Goal: Task Accomplishment & Management: Use online tool/utility

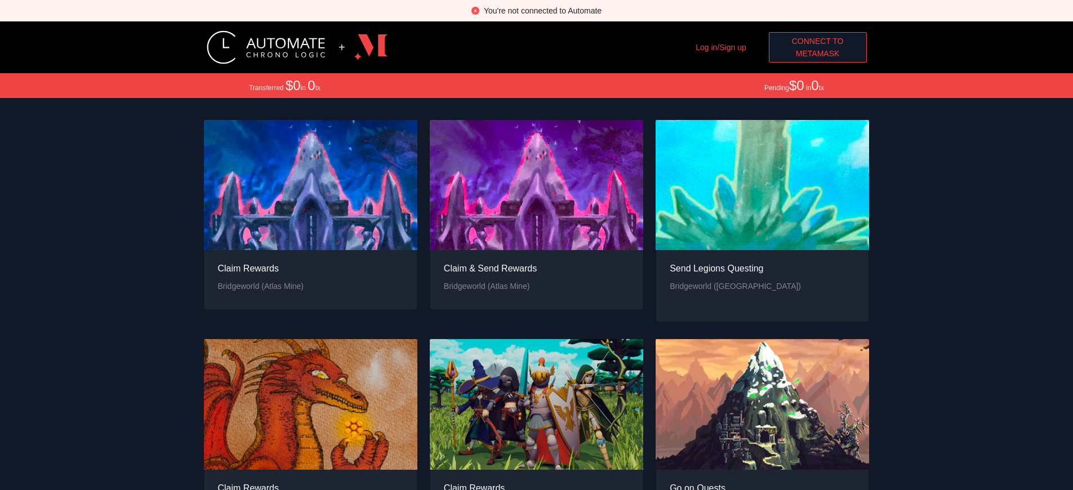
click at [818, 41] on span "Connect to" at bounding box center [818, 41] width 52 height 12
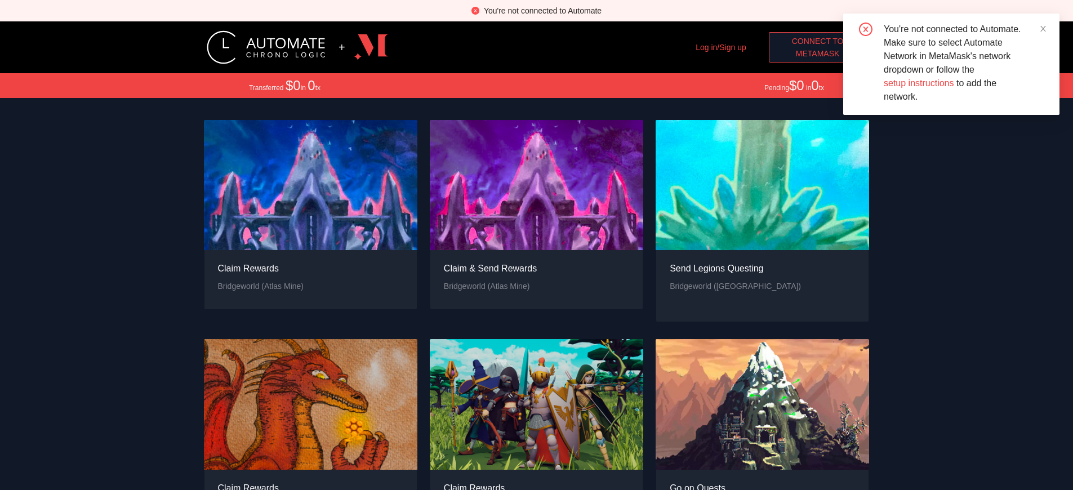
click at [818, 54] on span "MetaMask" at bounding box center [818, 53] width 44 height 12
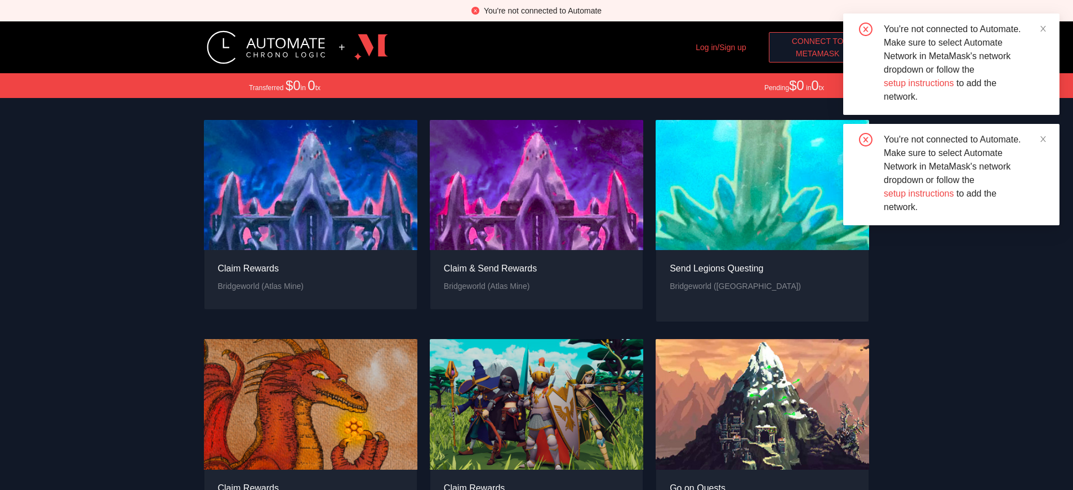
click at [818, 54] on span "MetaMask" at bounding box center [818, 53] width 44 height 12
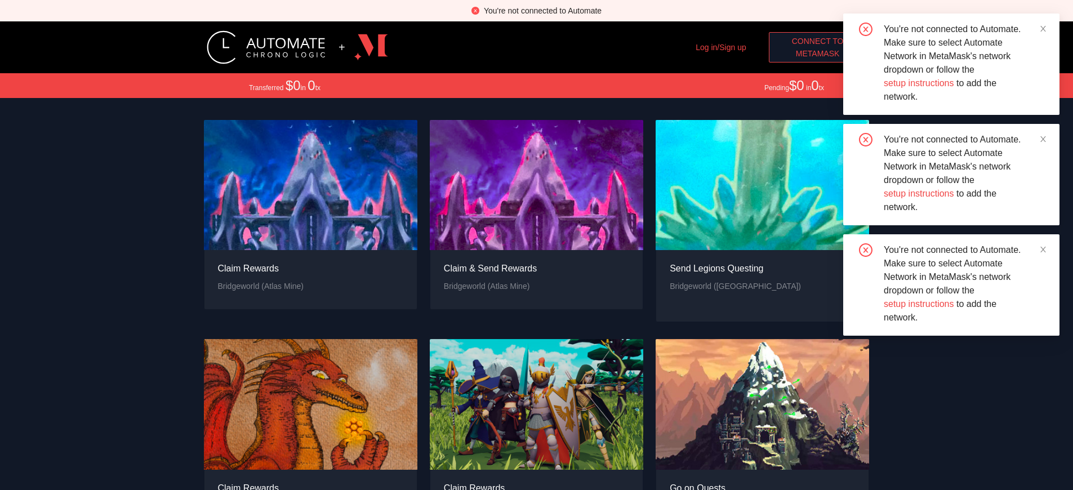
click at [818, 54] on span "MetaMask" at bounding box center [818, 53] width 44 height 12
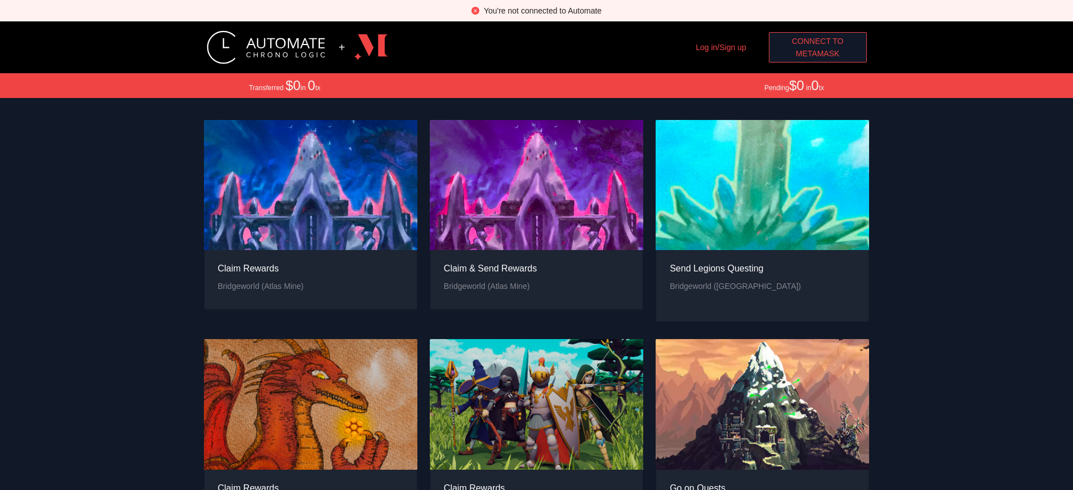
click at [818, 54] on span "MetaMask" at bounding box center [818, 53] width 44 height 12
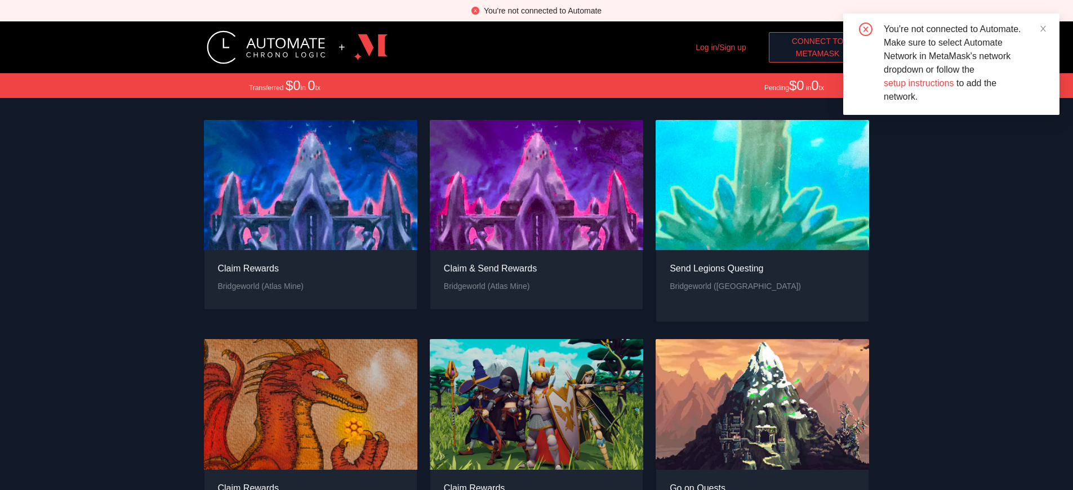
click at [818, 54] on span "MetaMask" at bounding box center [818, 53] width 44 height 12
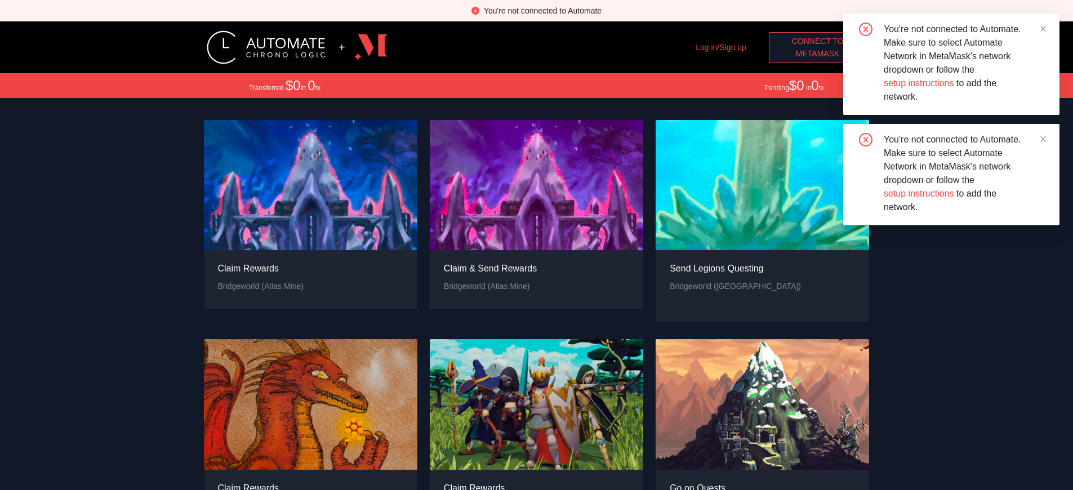
click at [818, 54] on span "MetaMask" at bounding box center [818, 53] width 44 height 12
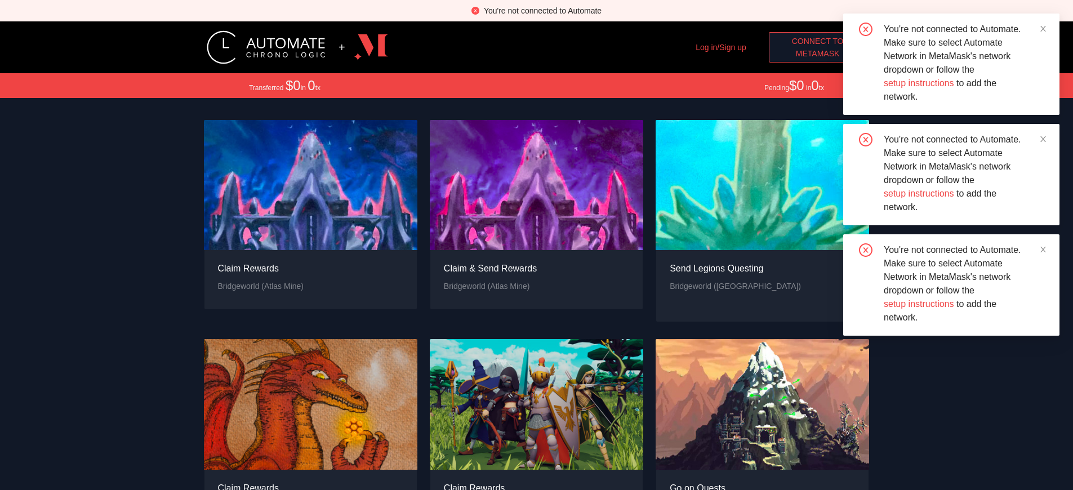
click at [818, 54] on span "MetaMask" at bounding box center [818, 53] width 44 height 12
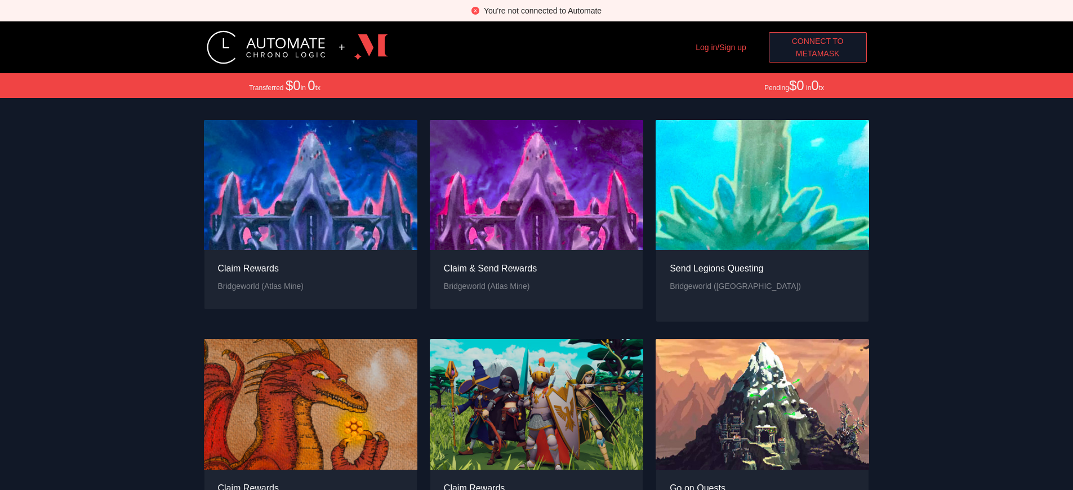
click at [543, 11] on div "You're not connected to Automate" at bounding box center [543, 11] width 118 height 12
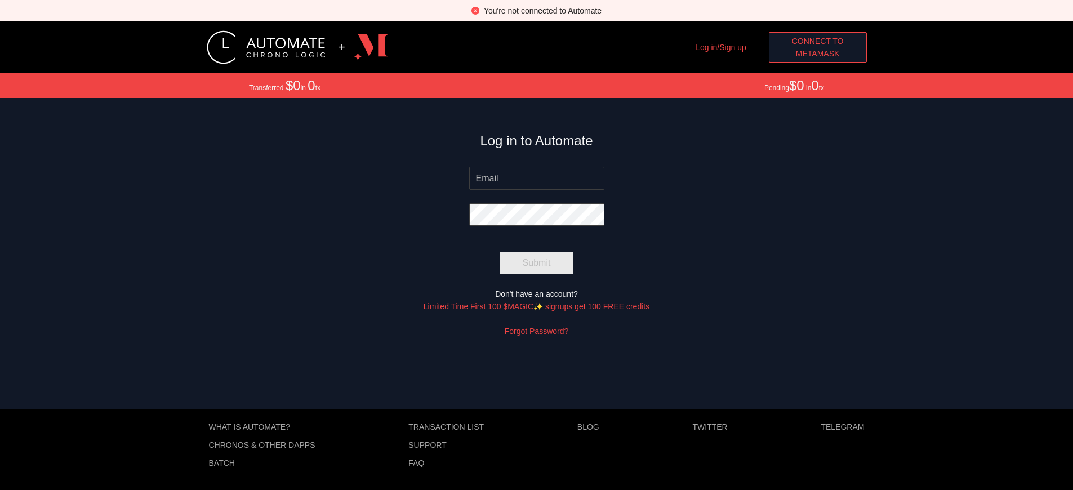
click at [822, 54] on span "MetaMask" at bounding box center [818, 53] width 44 height 12
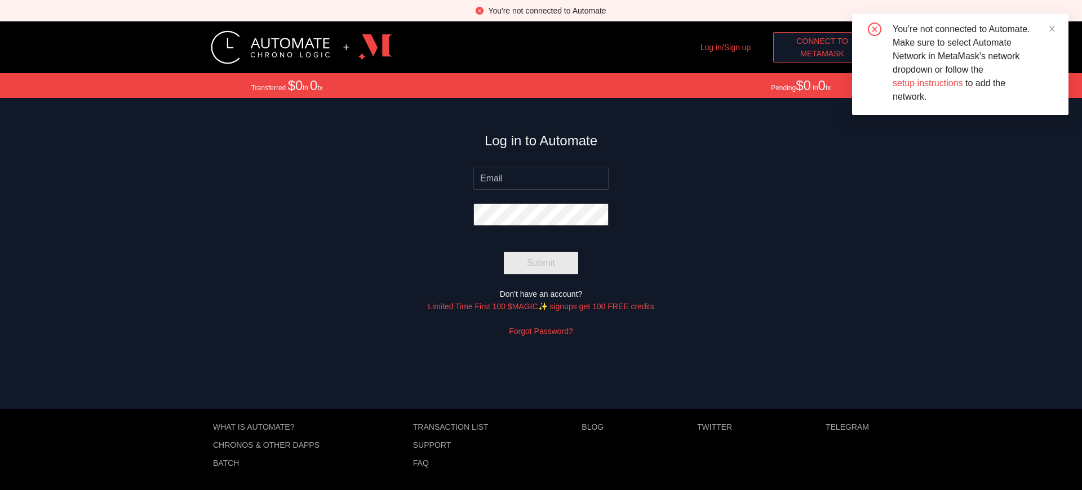
click at [822, 54] on span "MetaMask" at bounding box center [822, 53] width 44 height 12
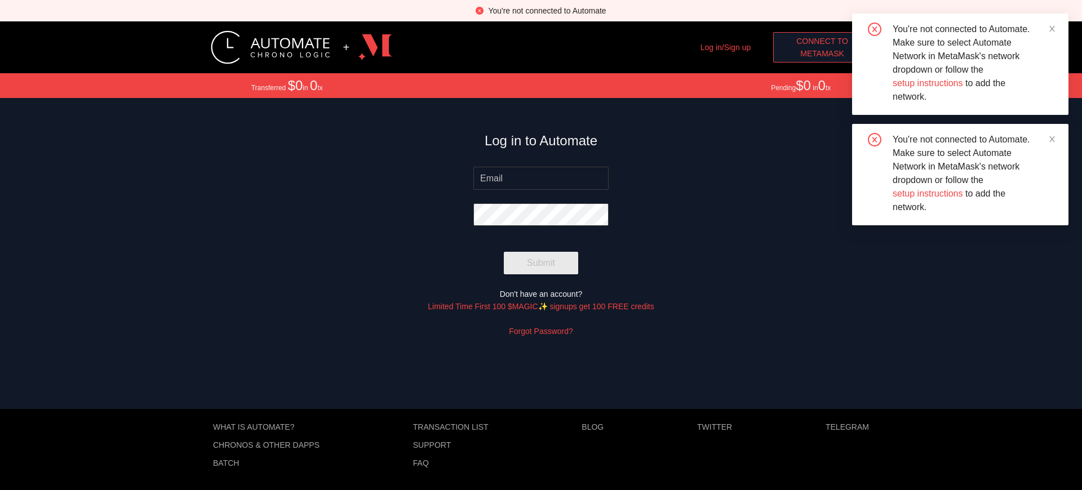
click at [822, 54] on span "MetaMask" at bounding box center [822, 53] width 44 height 12
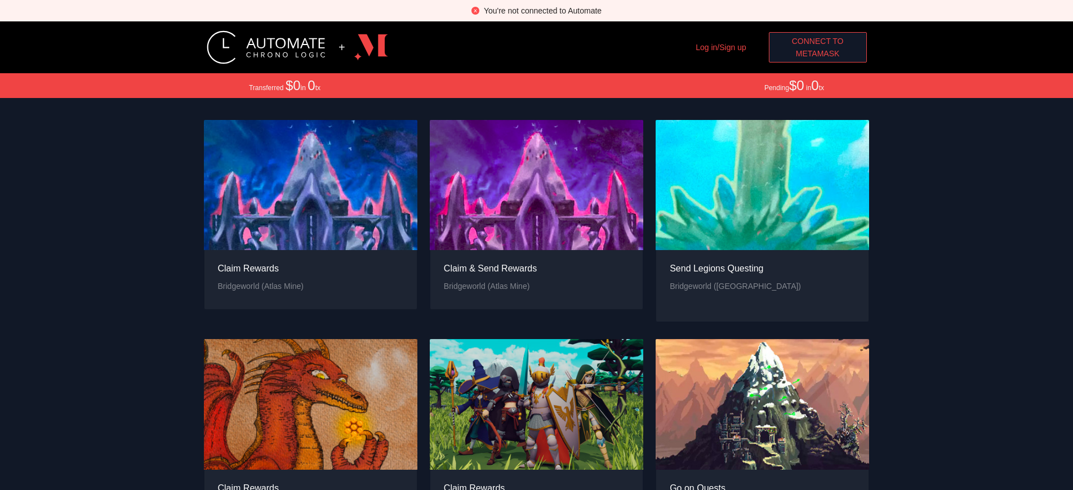
click at [543, 11] on div "You're not connected to Automate" at bounding box center [543, 11] width 118 height 12
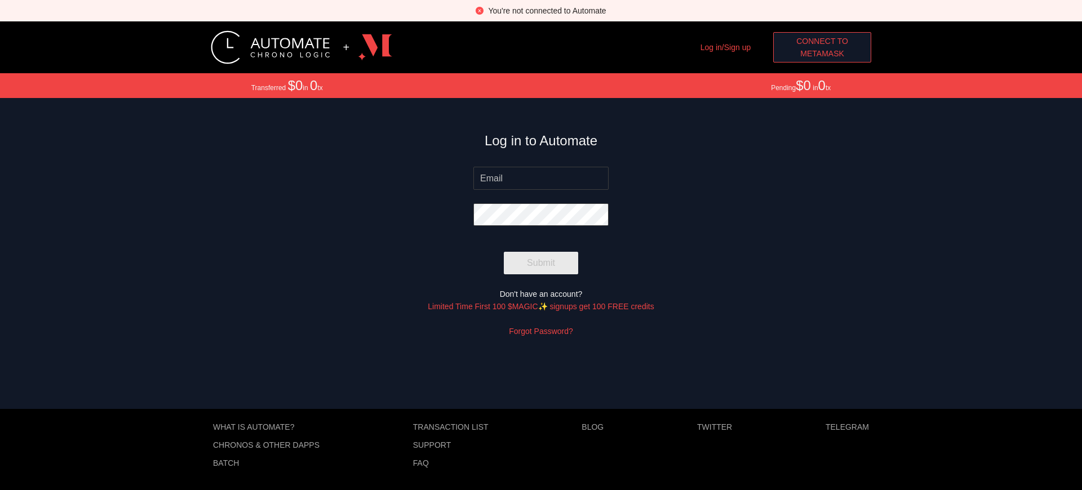
click at [822, 54] on span "MetaMask" at bounding box center [822, 53] width 44 height 12
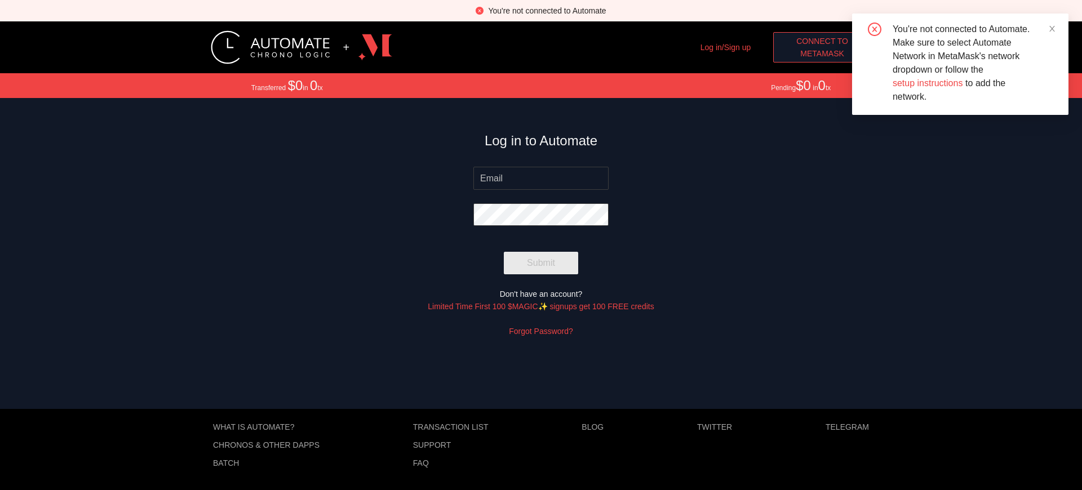
click at [547, 11] on div "You're not connected to Automate" at bounding box center [547, 11] width 118 height 12
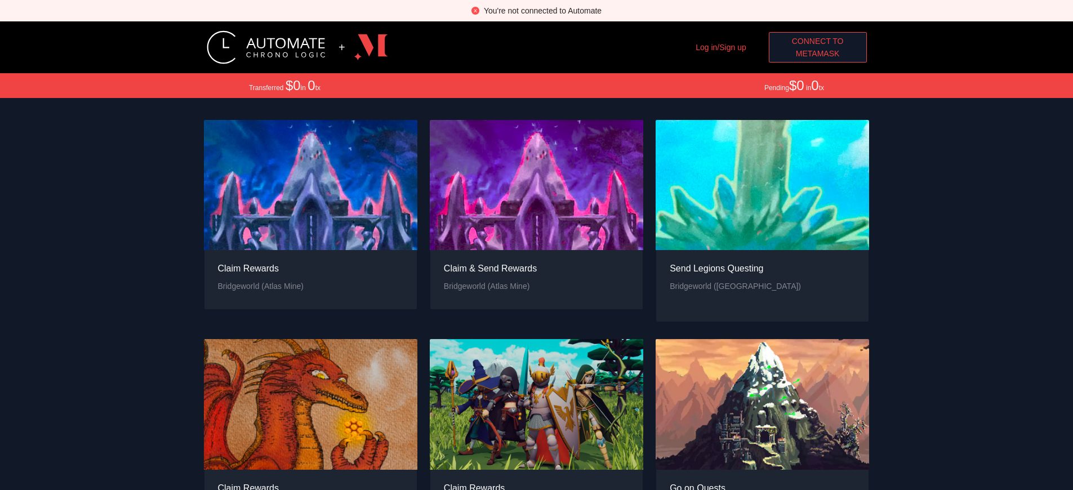
click at [818, 54] on span "MetaMask" at bounding box center [818, 53] width 44 height 12
click at [543, 11] on div "You're not connected to Automate" at bounding box center [543, 11] width 118 height 12
click at [818, 41] on span "Connect to" at bounding box center [818, 41] width 52 height 12
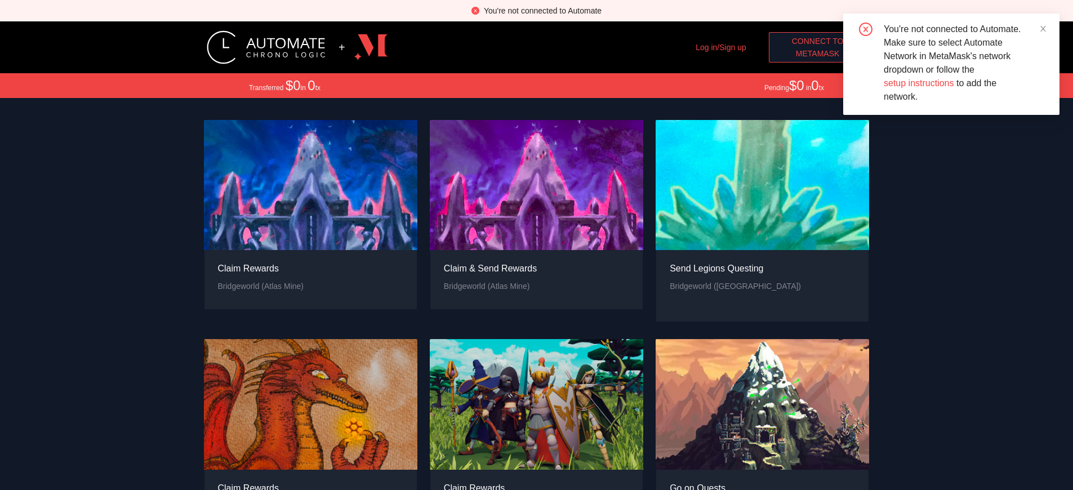
click at [818, 54] on span "MetaMask" at bounding box center [818, 53] width 44 height 12
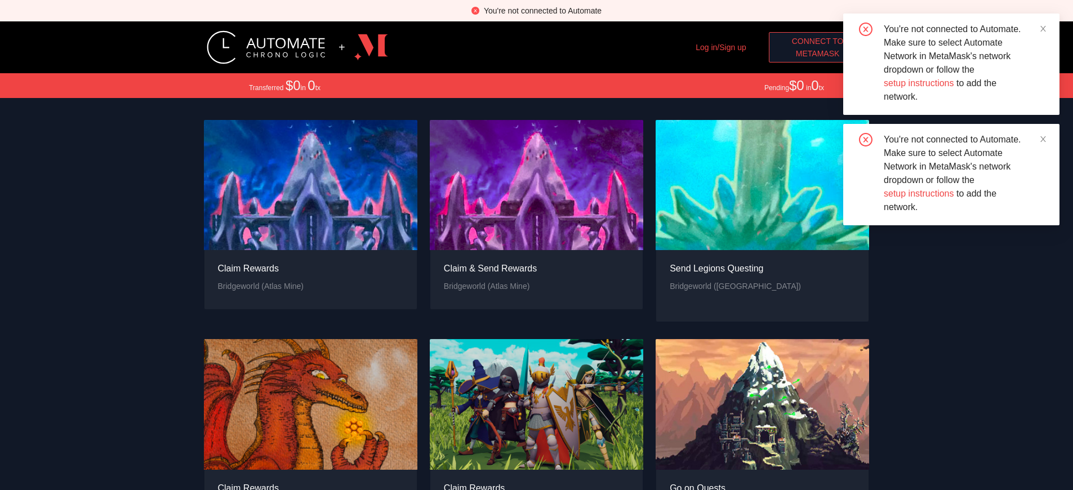
click at [818, 54] on span "MetaMask" at bounding box center [818, 53] width 44 height 12
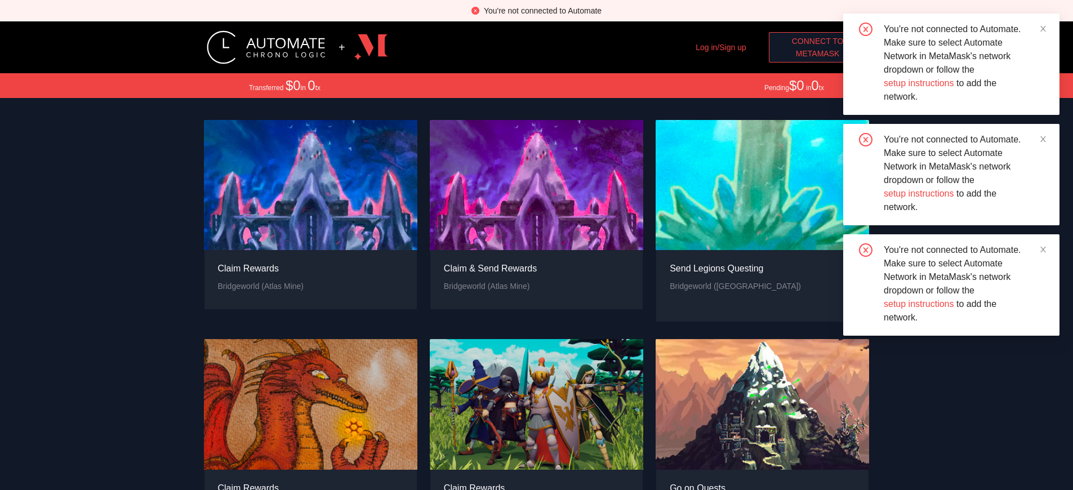
click at [543, 11] on div "You're not connected to Automate" at bounding box center [543, 11] width 118 height 12
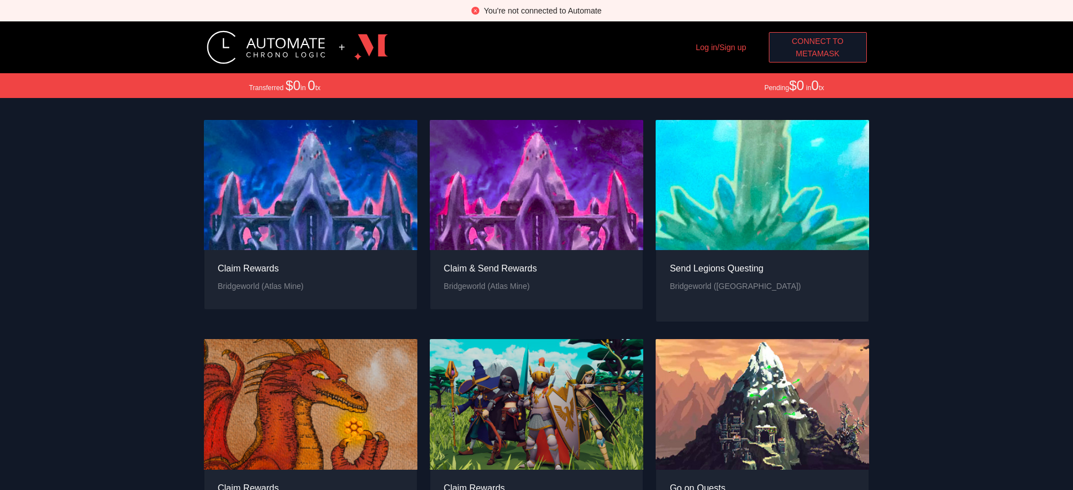
click at [818, 41] on span "Connect to" at bounding box center [818, 41] width 52 height 12
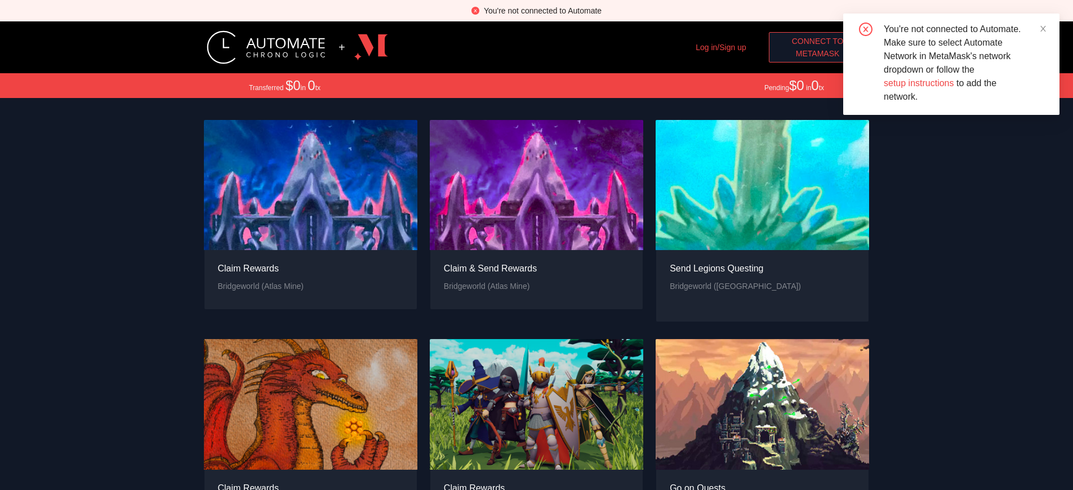
click at [818, 54] on span "MetaMask" at bounding box center [818, 53] width 44 height 12
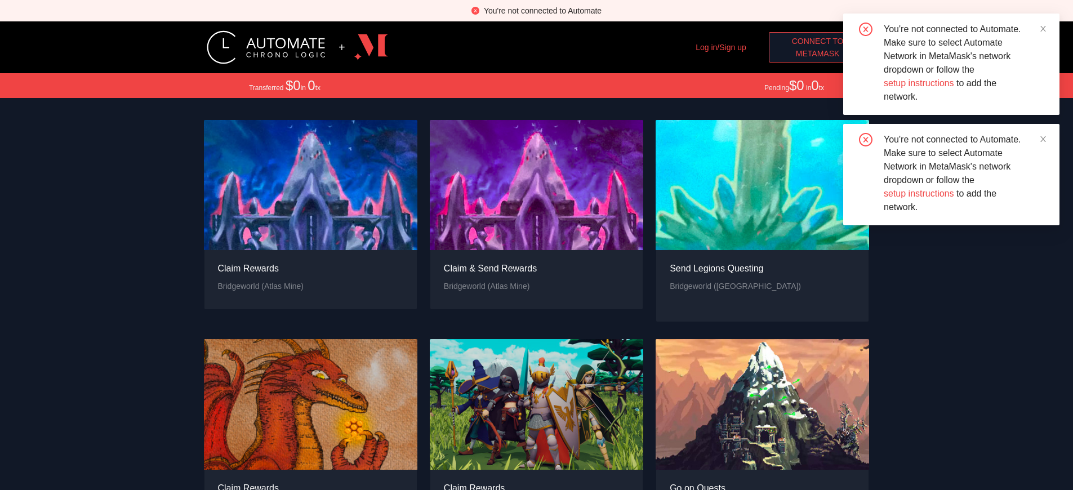
click at [818, 54] on span "MetaMask" at bounding box center [818, 53] width 44 height 12
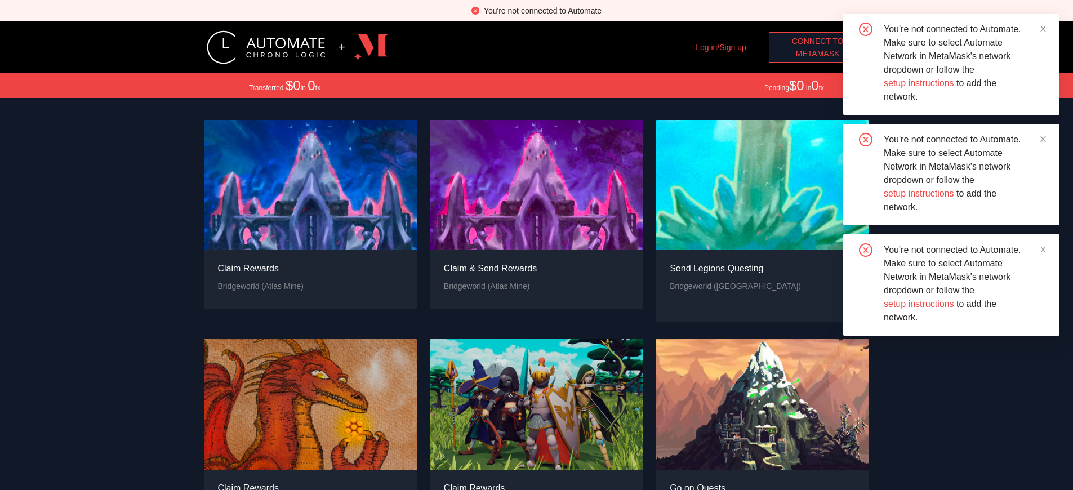
click at [818, 41] on span "Connect to" at bounding box center [818, 41] width 52 height 12
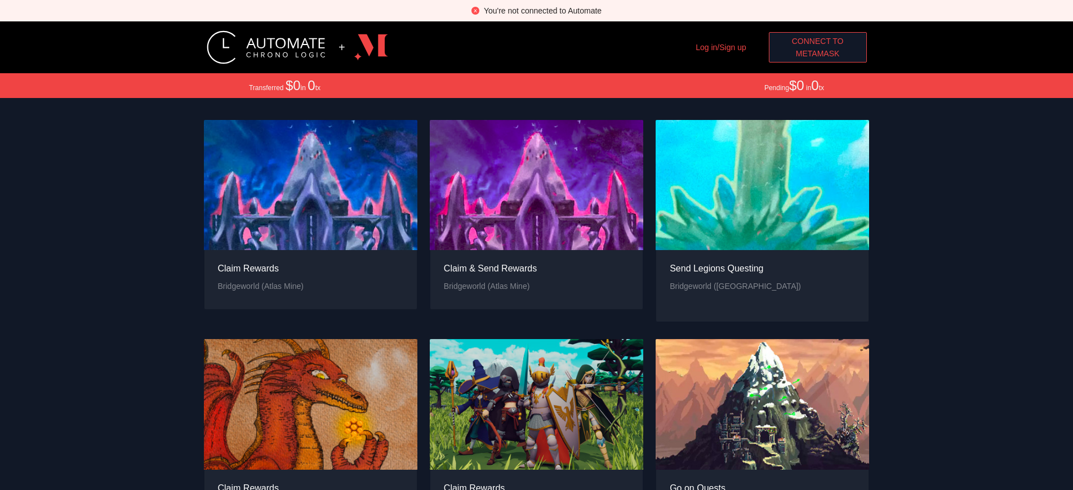
click at [543, 11] on div "You're not connected to Automate" at bounding box center [543, 11] width 118 height 12
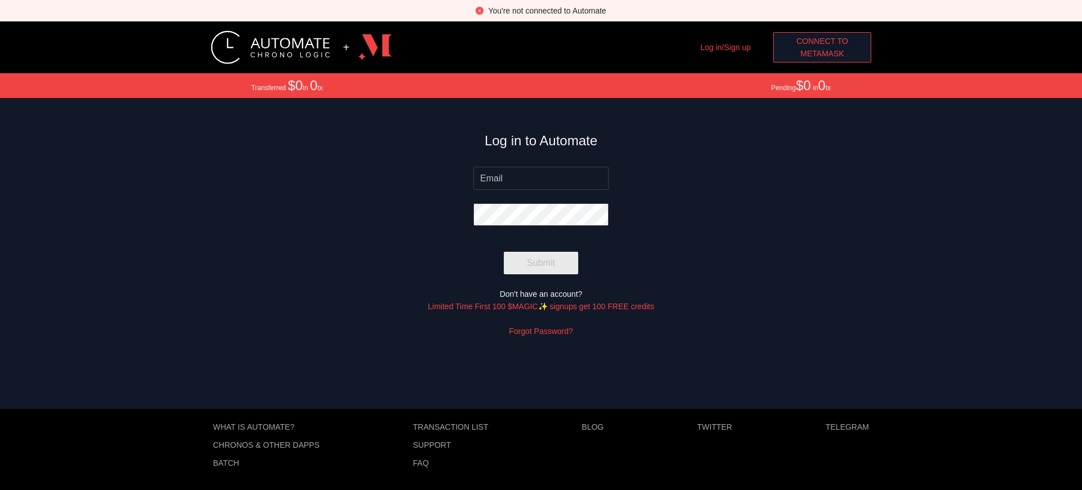
click at [822, 54] on span "MetaMask" at bounding box center [822, 53] width 44 height 12
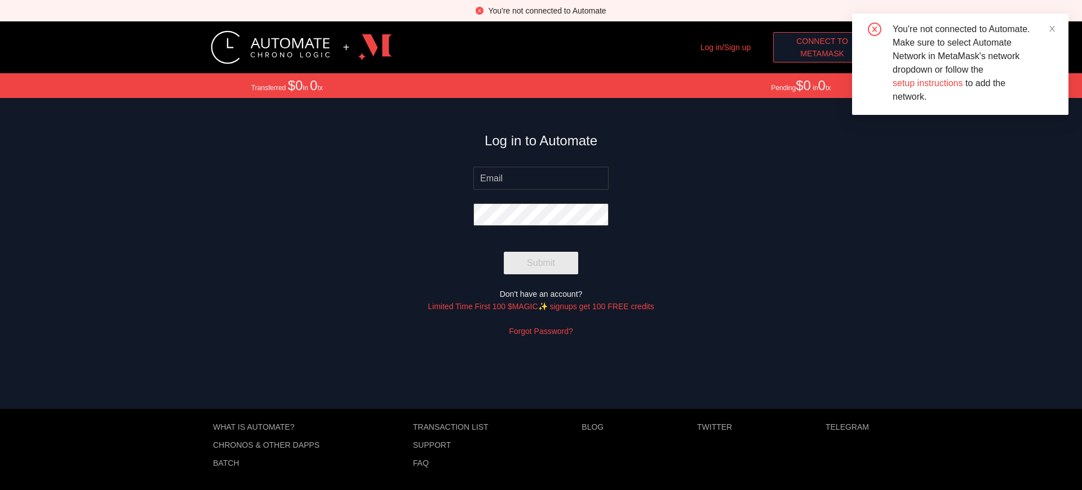
click at [822, 54] on span "MetaMask" at bounding box center [822, 53] width 44 height 12
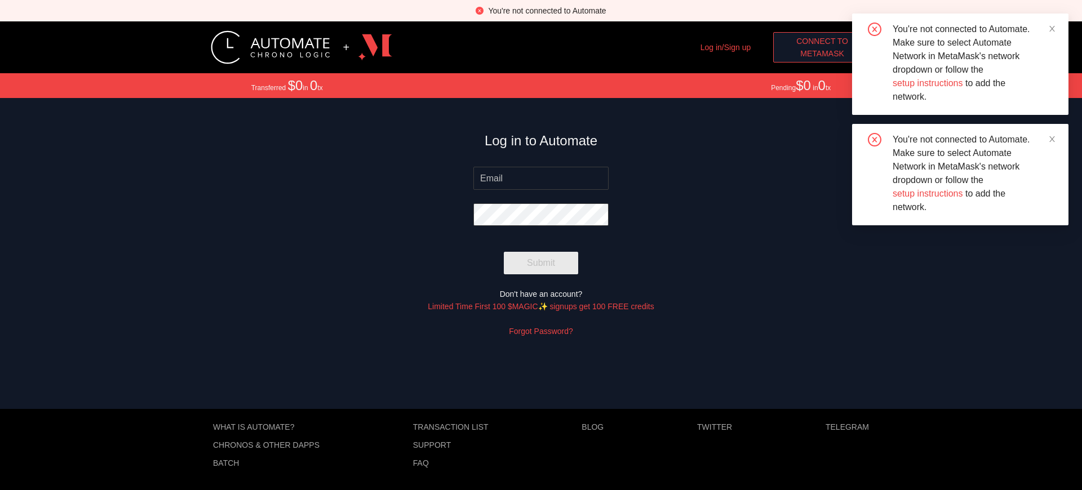
click at [822, 41] on span "Connect to" at bounding box center [822, 41] width 52 height 12
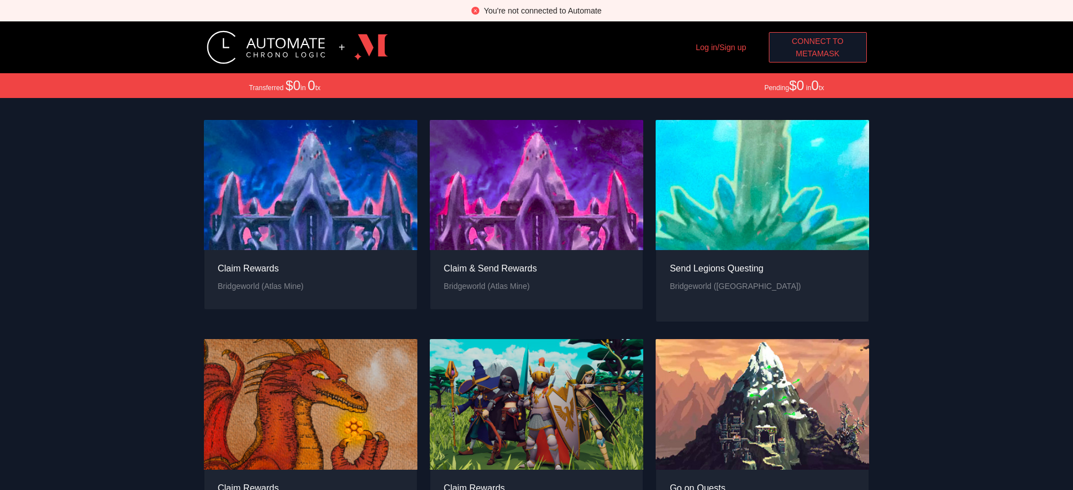
click at [818, 41] on span "Connect to" at bounding box center [818, 41] width 52 height 12
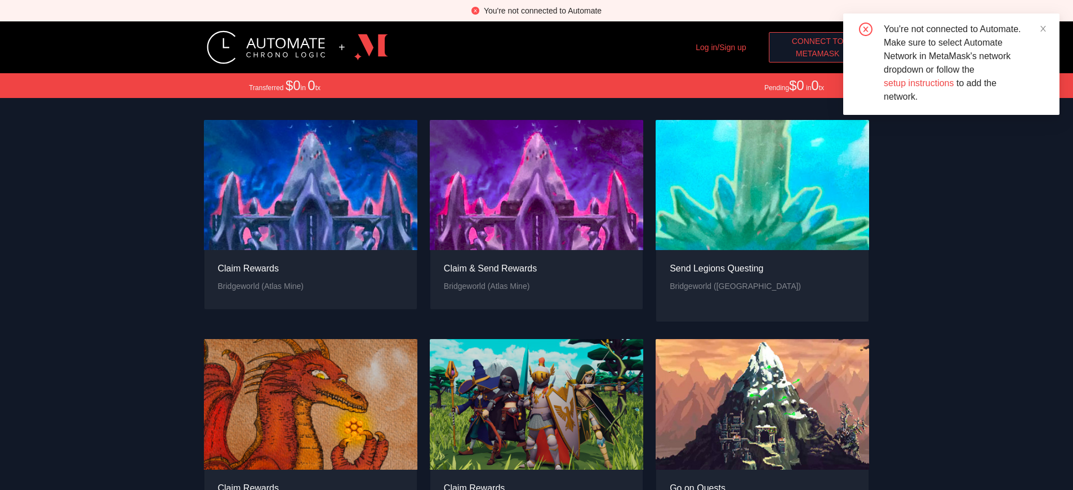
click at [818, 54] on span "MetaMask" at bounding box center [818, 53] width 44 height 12
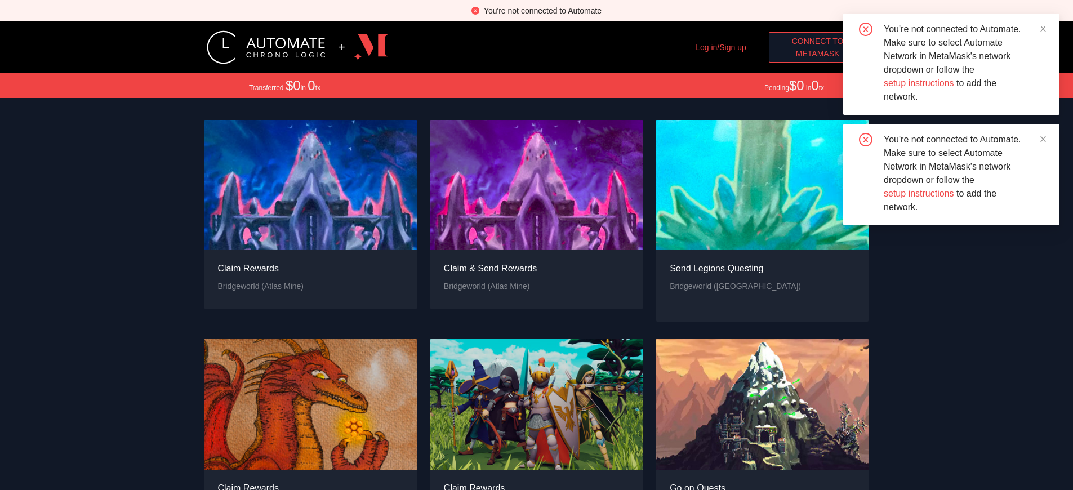
click at [818, 54] on span "MetaMask" at bounding box center [818, 53] width 44 height 12
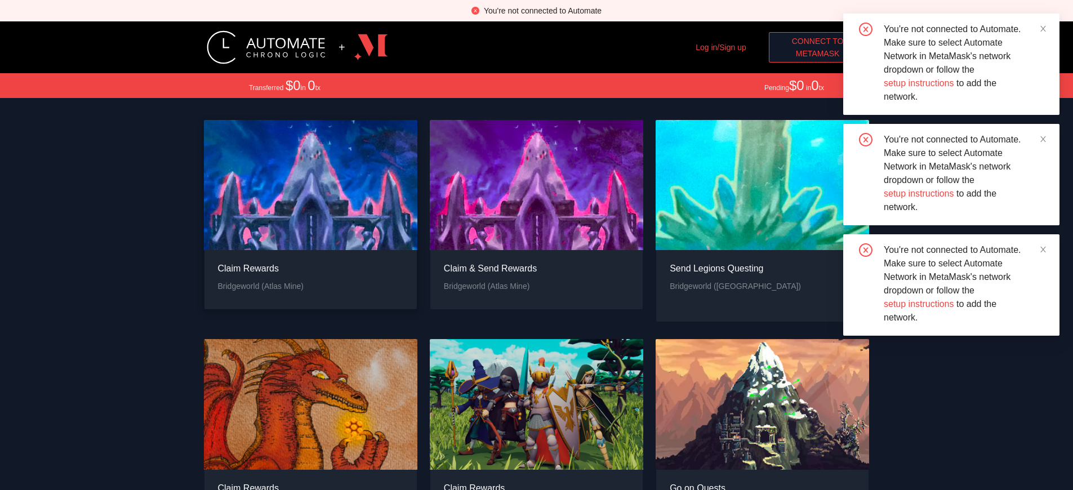
click at [260, 261] on div "Claim Rewards" at bounding box center [261, 268] width 86 height 14
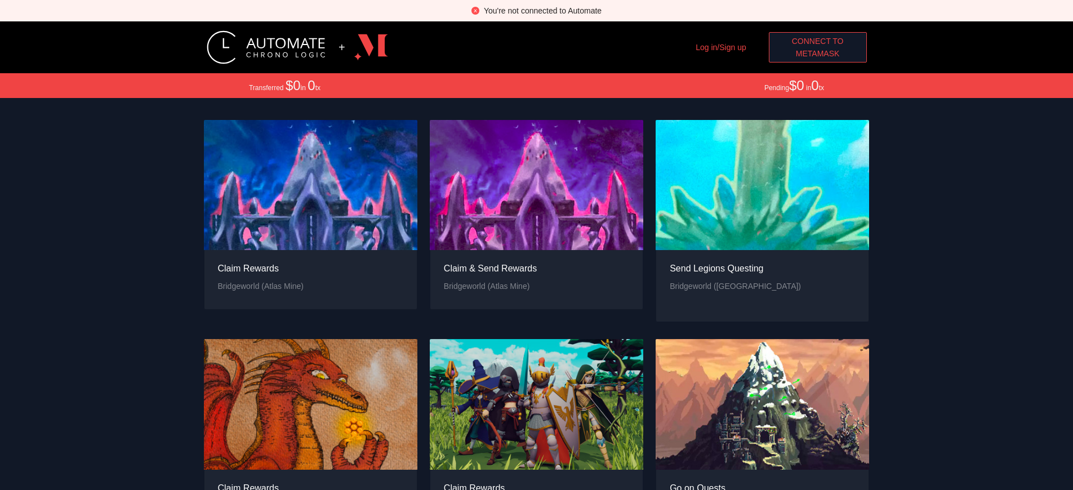
click at [543, 11] on div "You're not connected to Automate" at bounding box center [543, 11] width 118 height 12
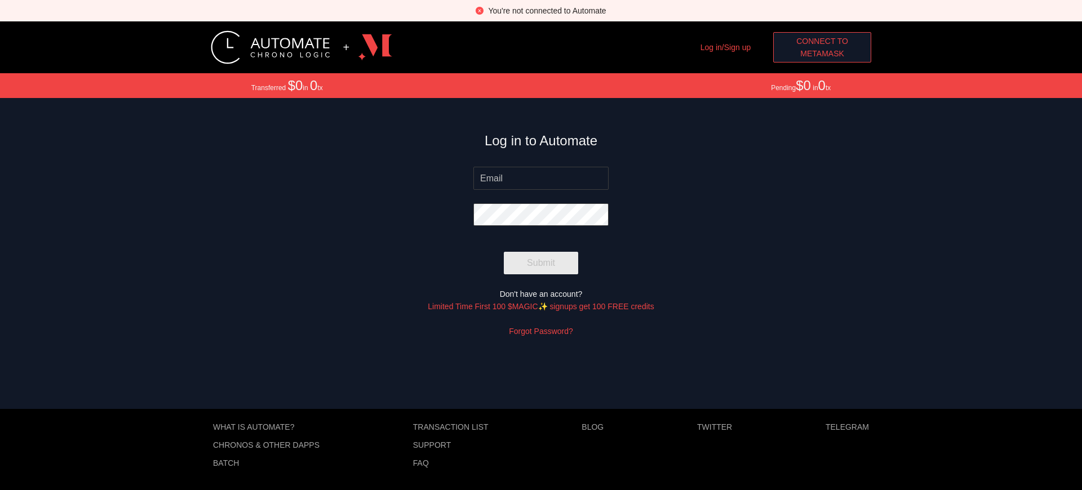
click at [822, 54] on span "MetaMask" at bounding box center [822, 53] width 44 height 12
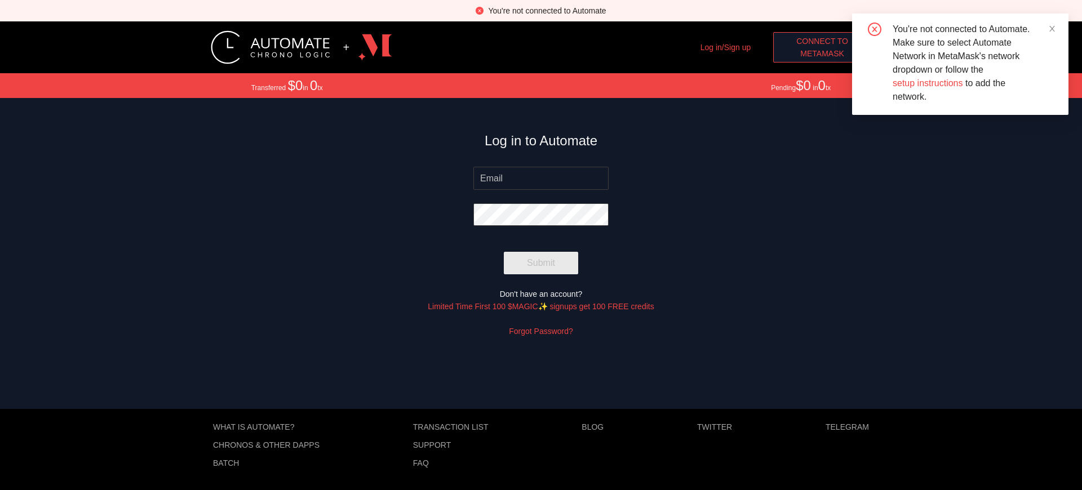
click at [822, 54] on span "MetaMask" at bounding box center [822, 53] width 44 height 12
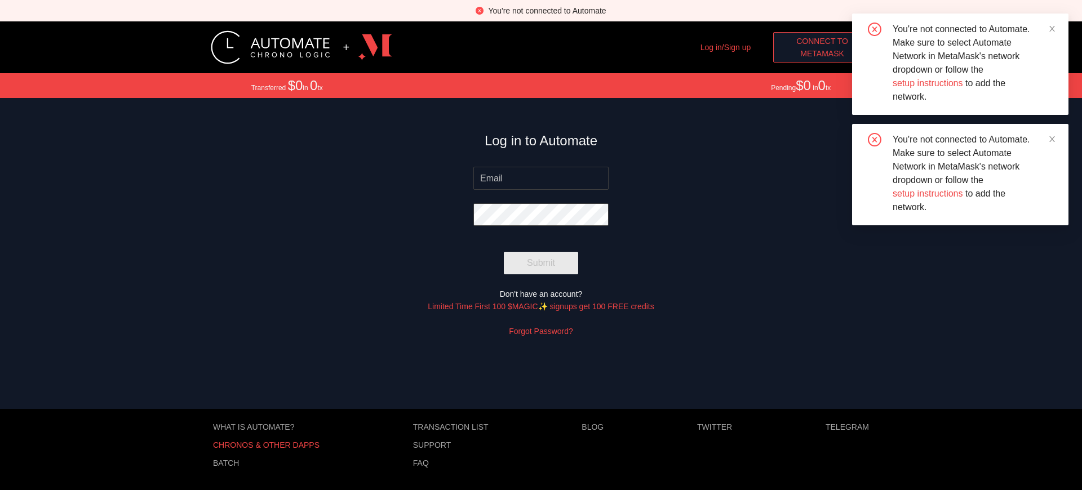
click at [266, 445] on p "Chronos & other dApps" at bounding box center [266, 445] width 107 height 9
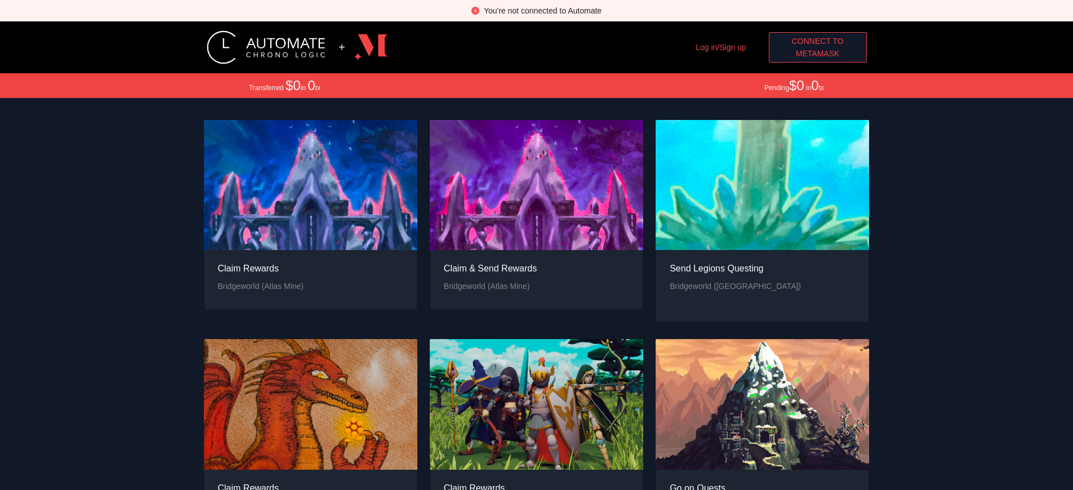
click at [818, 54] on span "MetaMask" at bounding box center [818, 53] width 44 height 12
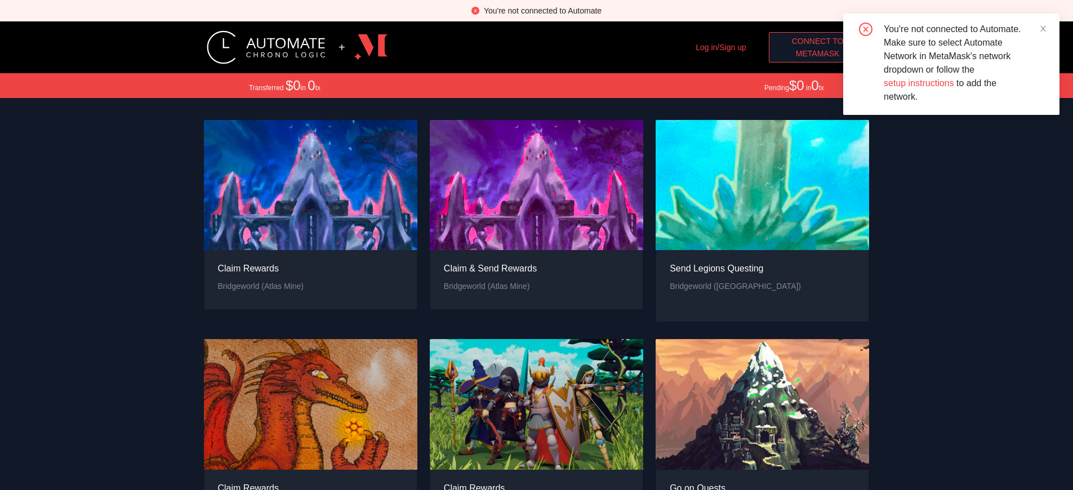
click at [818, 54] on span "MetaMask" at bounding box center [818, 53] width 44 height 12
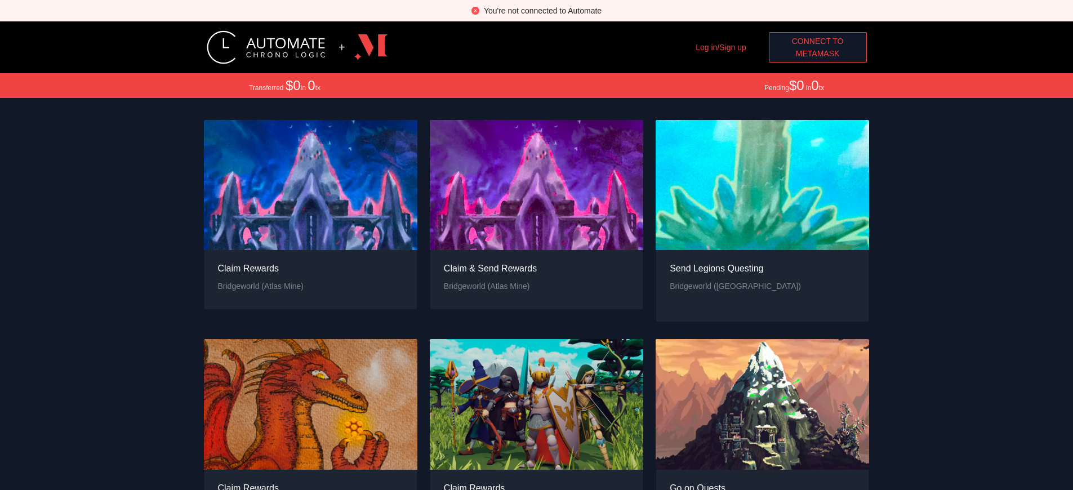
click at [818, 54] on span "MetaMask" at bounding box center [818, 53] width 44 height 12
click at [818, 41] on span "Connect to" at bounding box center [818, 41] width 52 height 12
click at [818, 54] on span "MetaMask" at bounding box center [818, 53] width 44 height 12
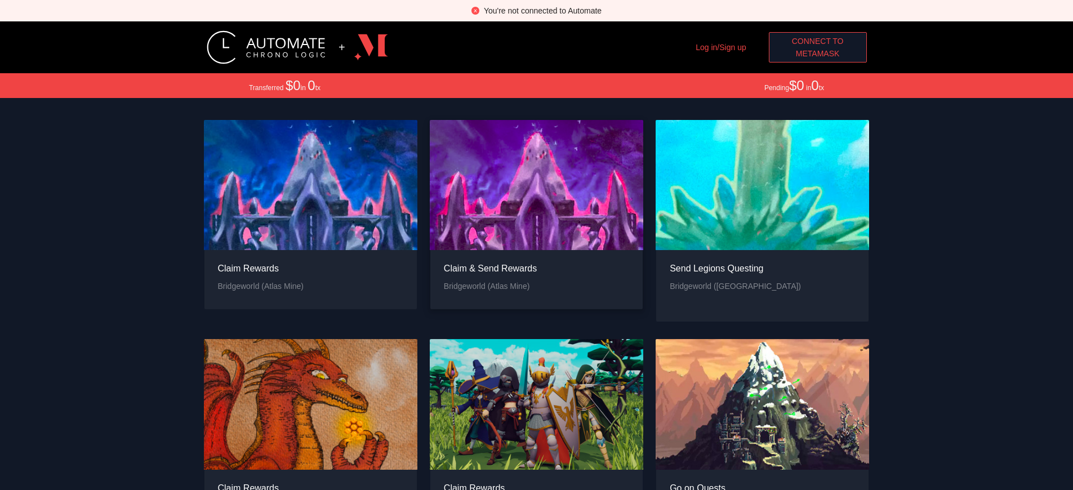
click at [490, 261] on div "Claim & Send Rewards" at bounding box center [490, 268] width 93 height 14
click at [543, 11] on div "You're not connected to Automate" at bounding box center [543, 11] width 118 height 12
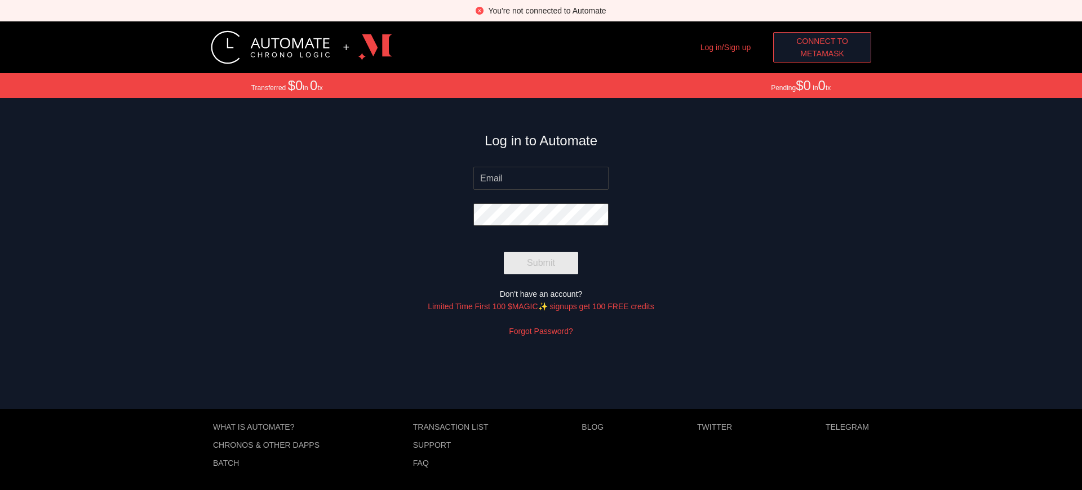
click at [822, 54] on span "MetaMask" at bounding box center [822, 53] width 44 height 12
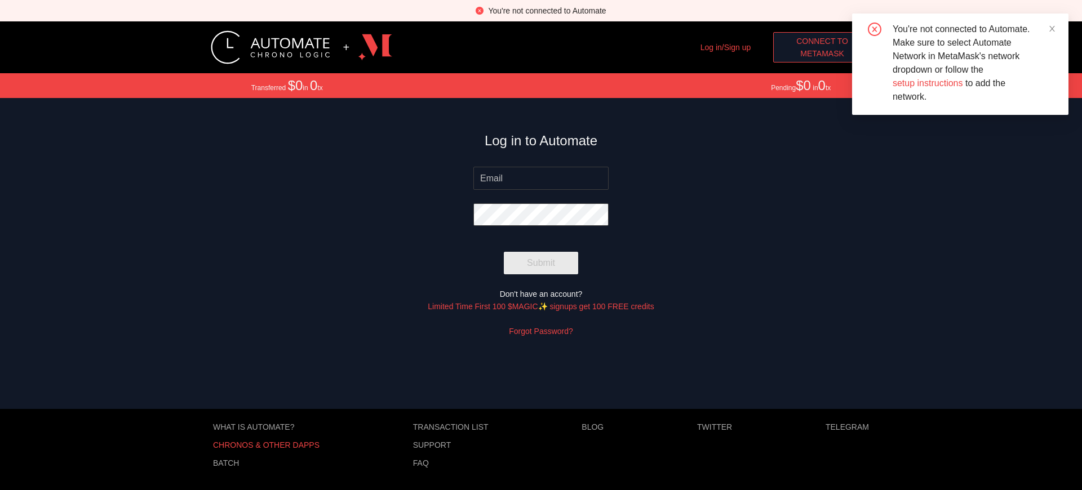
click at [266, 445] on p "Chronos & other dApps" at bounding box center [266, 445] width 107 height 9
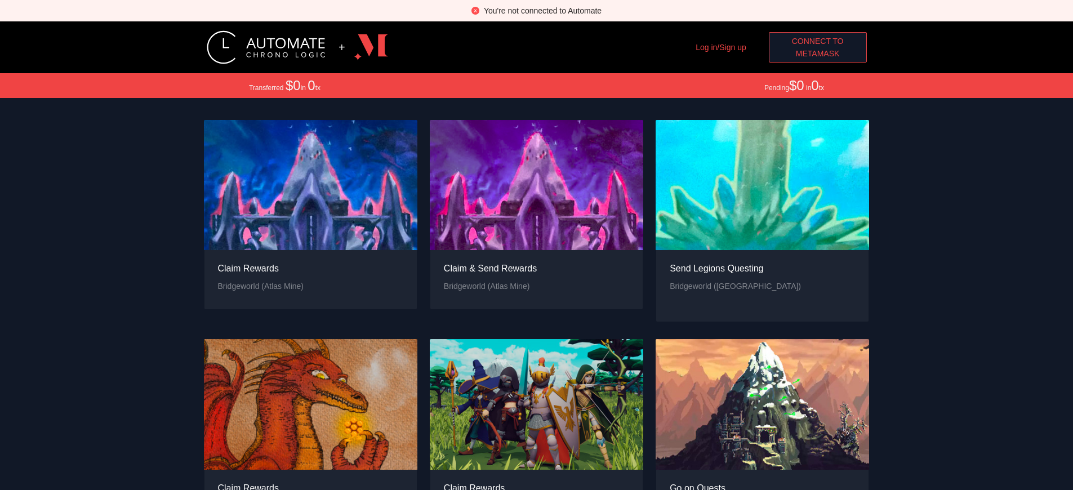
click at [543, 11] on div "You're not connected to Automate" at bounding box center [543, 11] width 118 height 12
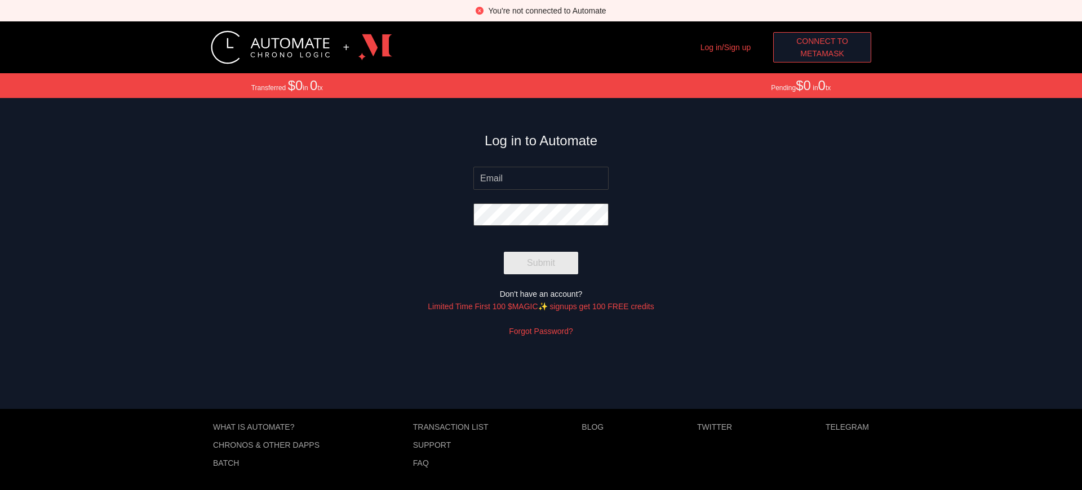
click at [822, 54] on span "MetaMask" at bounding box center [822, 53] width 44 height 12
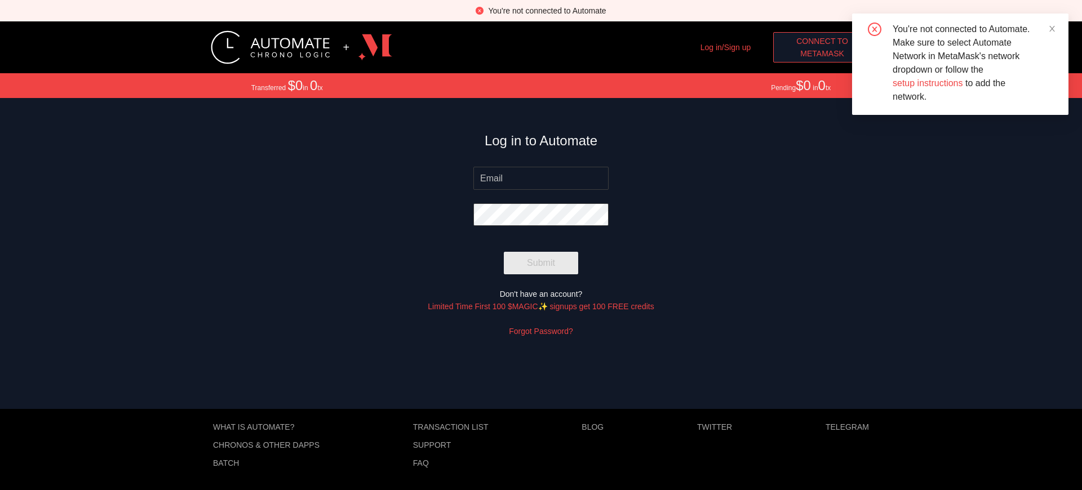
click at [541, 306] on link "Limited Time First 100 $MAGIC✨ signups get 100 FREE credits" at bounding box center [541, 306] width 226 height 9
